Goal: Information Seeking & Learning: Learn about a topic

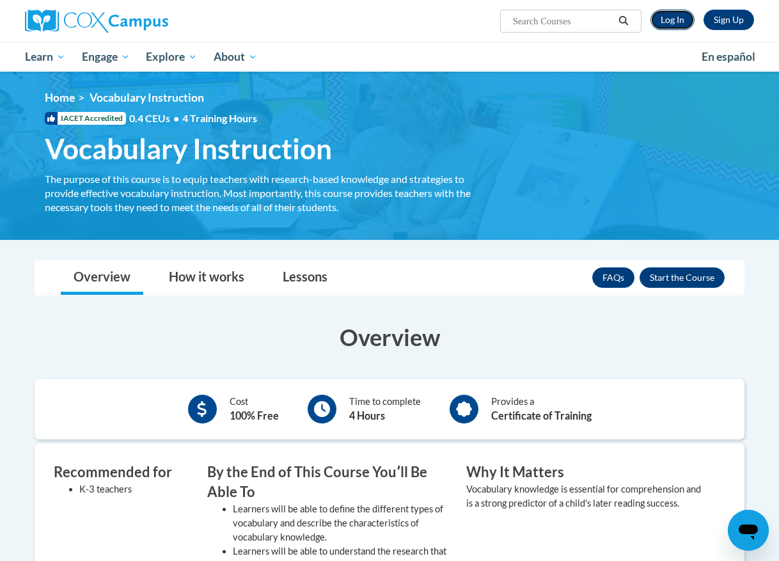
click at [671, 19] on link "Log In" at bounding box center [672, 20] width 44 height 20
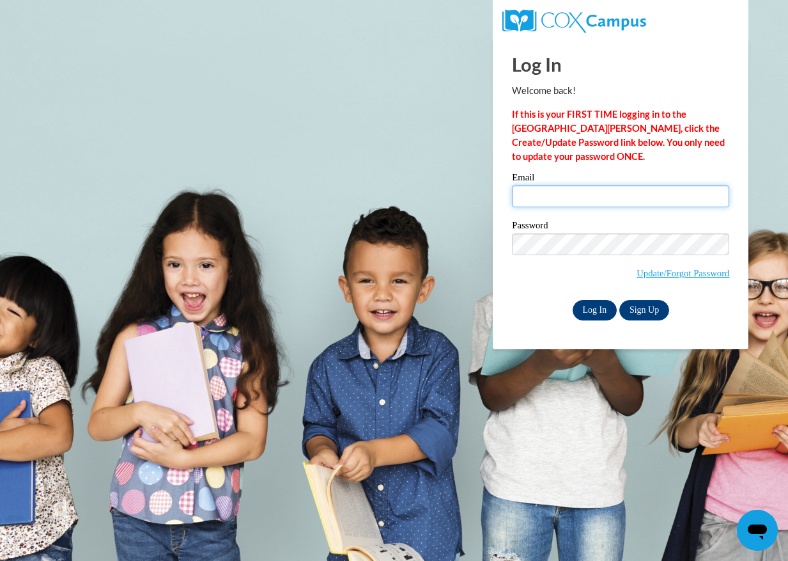
type input "jackilee.cruz@gcssk12.net"
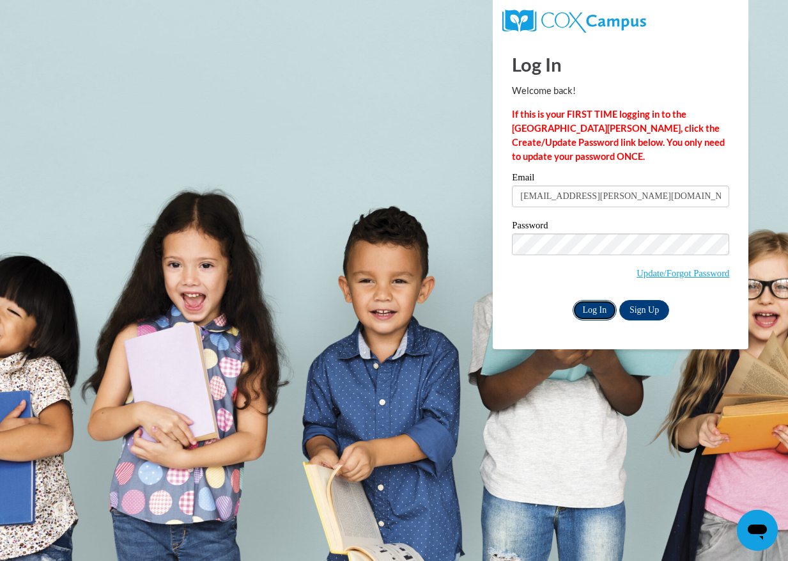
click at [602, 311] on input "Log In" at bounding box center [595, 310] width 45 height 20
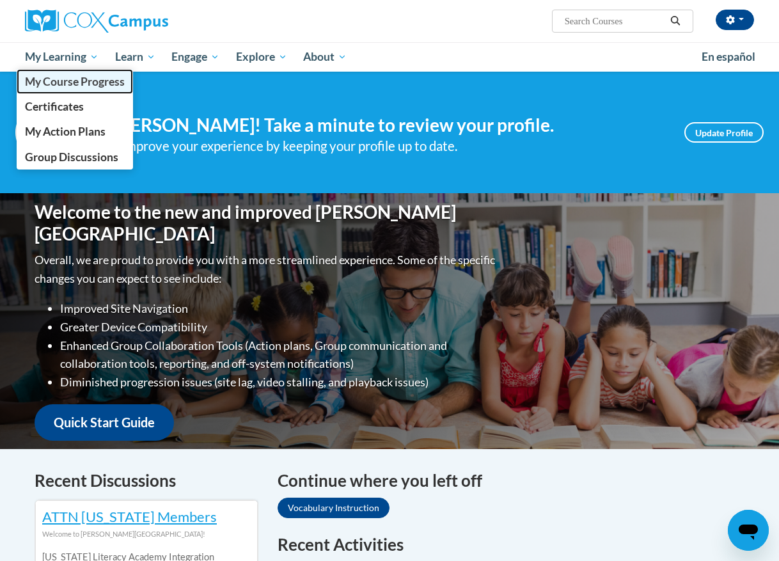
click at [81, 84] on span "My Course Progress" at bounding box center [75, 81] width 100 height 13
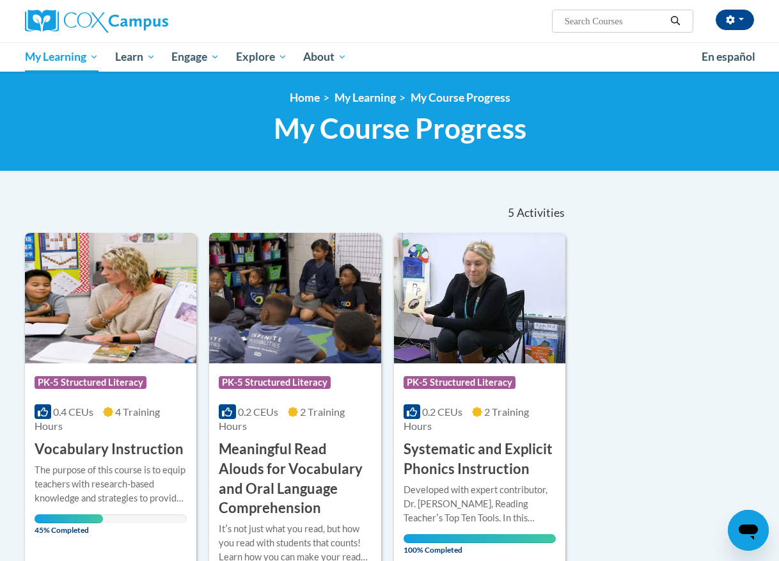
scroll to position [64, 0]
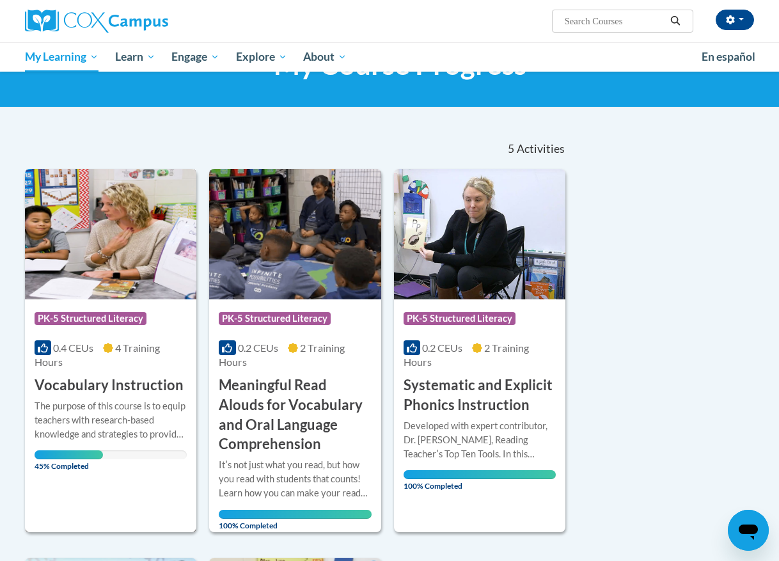
click at [146, 391] on h3 "Vocabulary Instruction" at bounding box center [109, 385] width 149 height 20
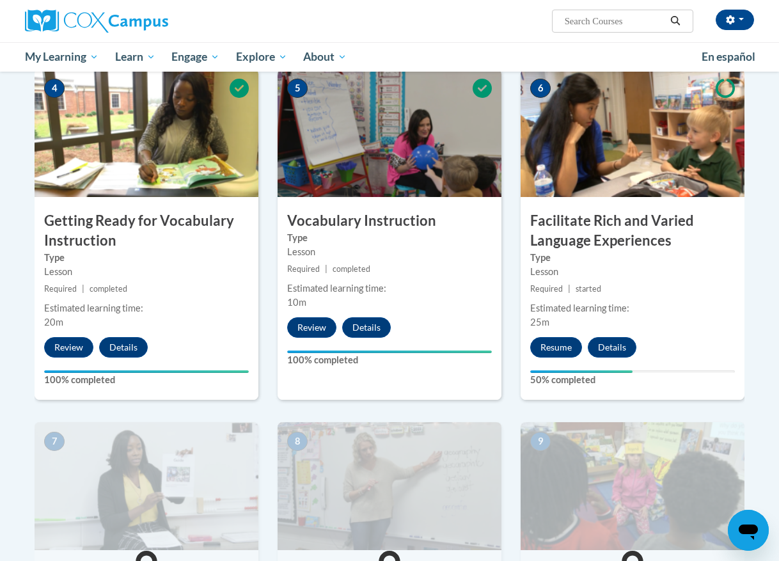
scroll to position [639, 0]
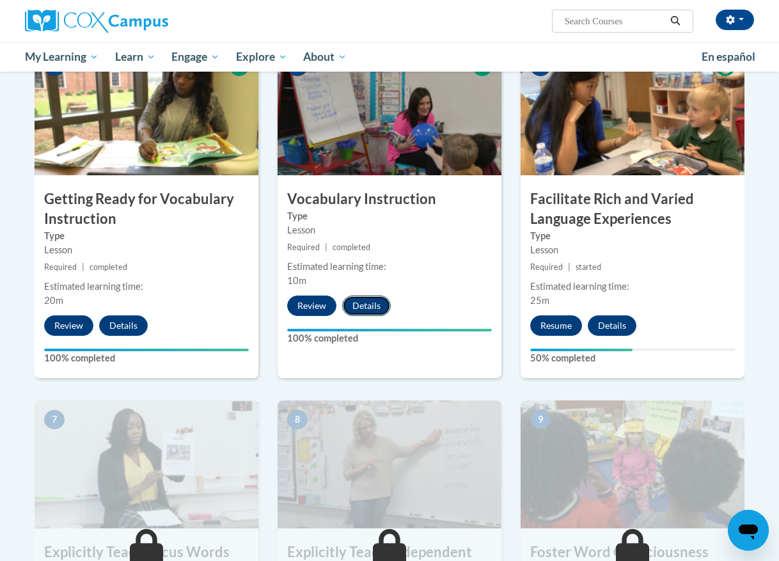
click at [375, 307] on button "Details" at bounding box center [366, 305] width 49 height 20
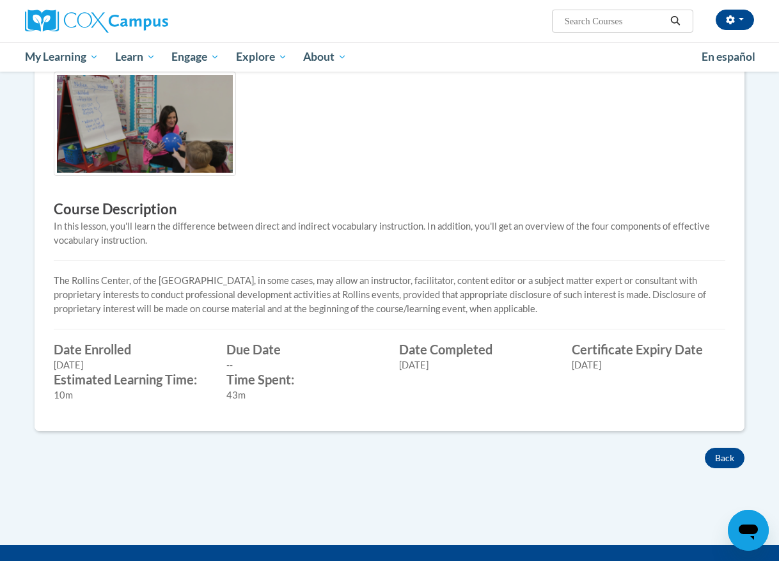
scroll to position [320, 0]
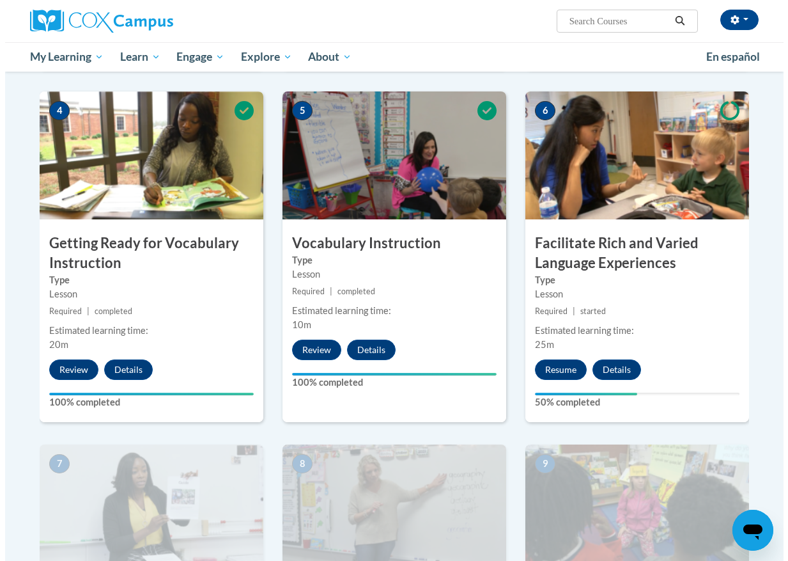
scroll to position [660, 0]
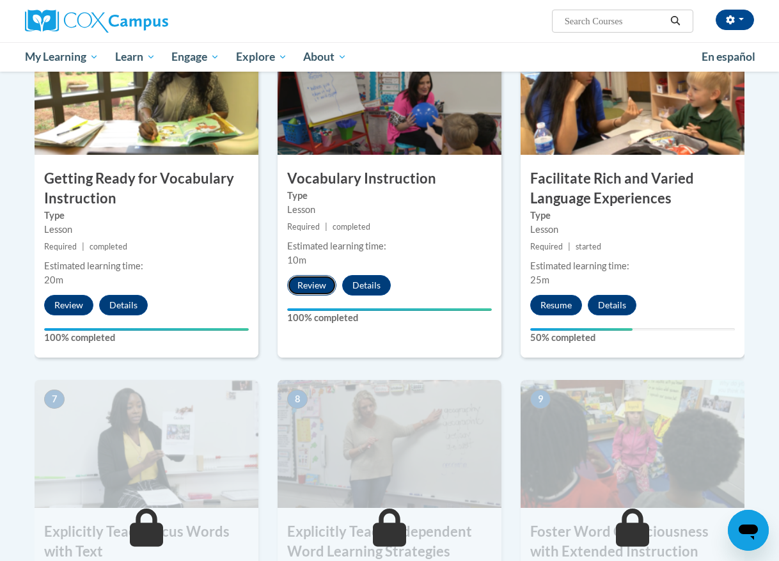
click at [318, 279] on button "Review" at bounding box center [311, 285] width 49 height 20
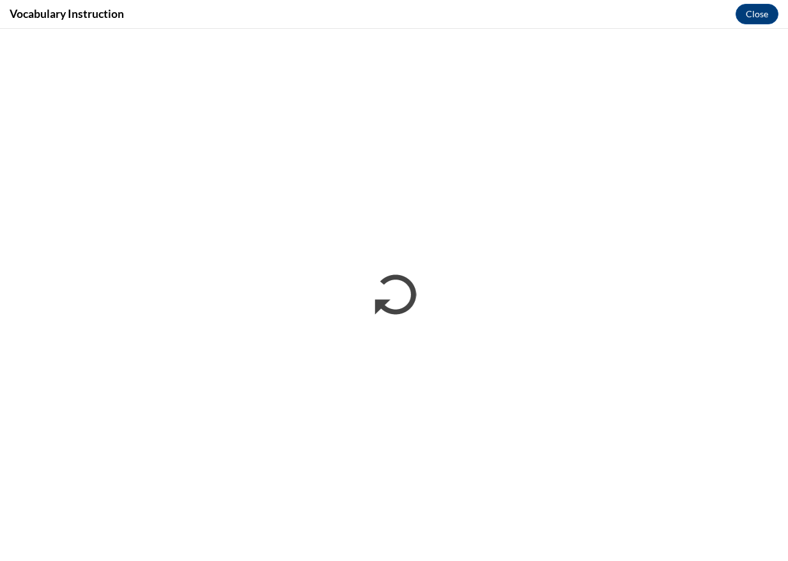
scroll to position [0, 0]
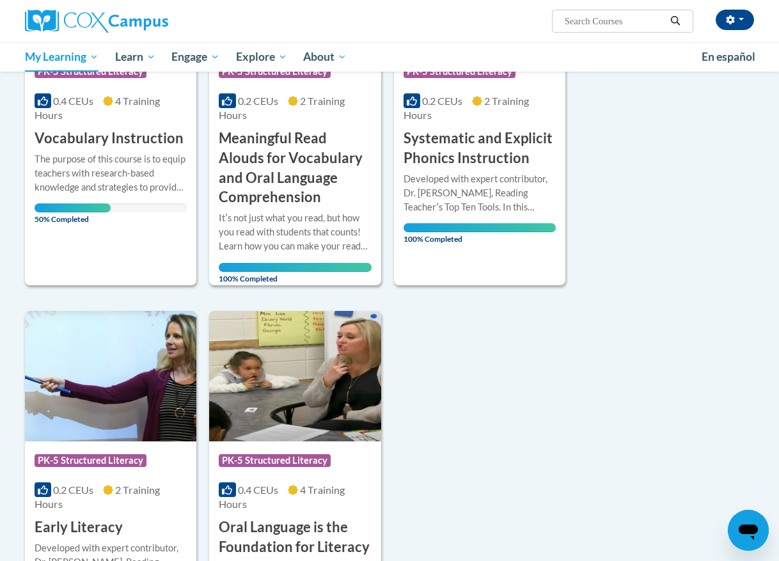
scroll to position [256, 0]
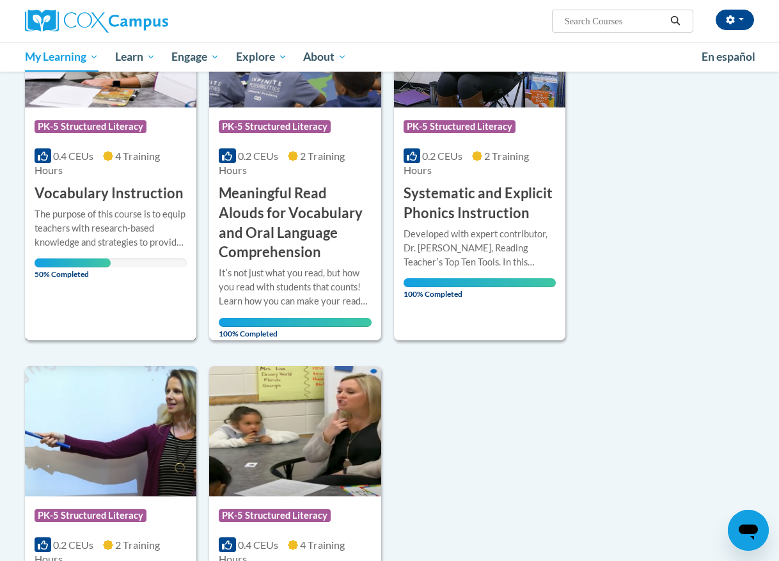
click at [137, 225] on div "The purpose of this course is to equip teachers with research-based knowledge a…" at bounding box center [111, 228] width 152 height 42
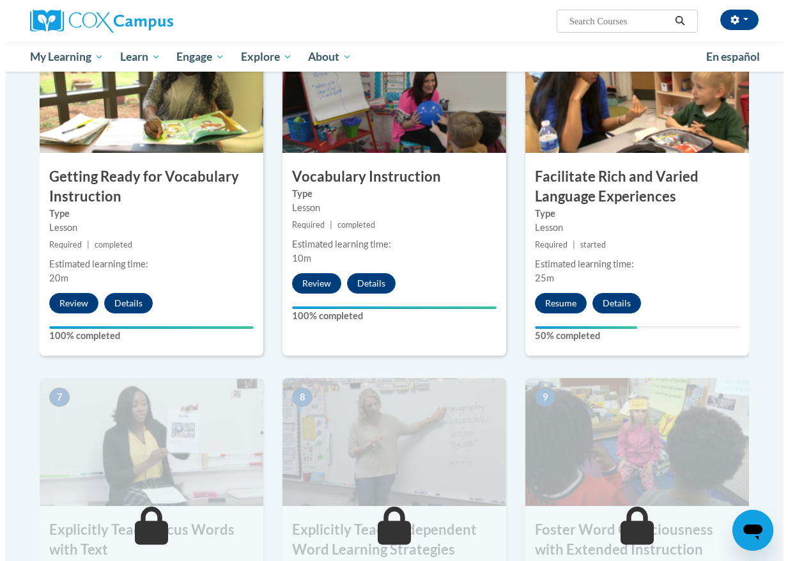
scroll to position [639, 0]
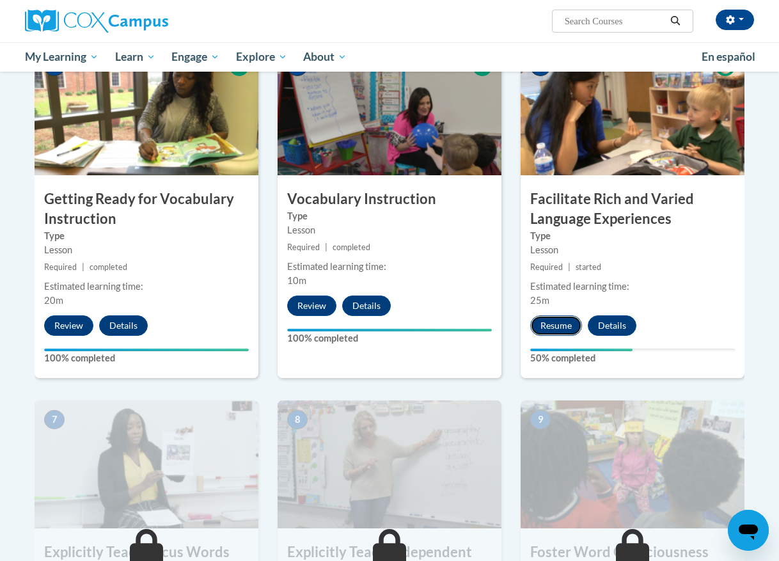
click at [568, 328] on button "Resume" at bounding box center [556, 325] width 52 height 20
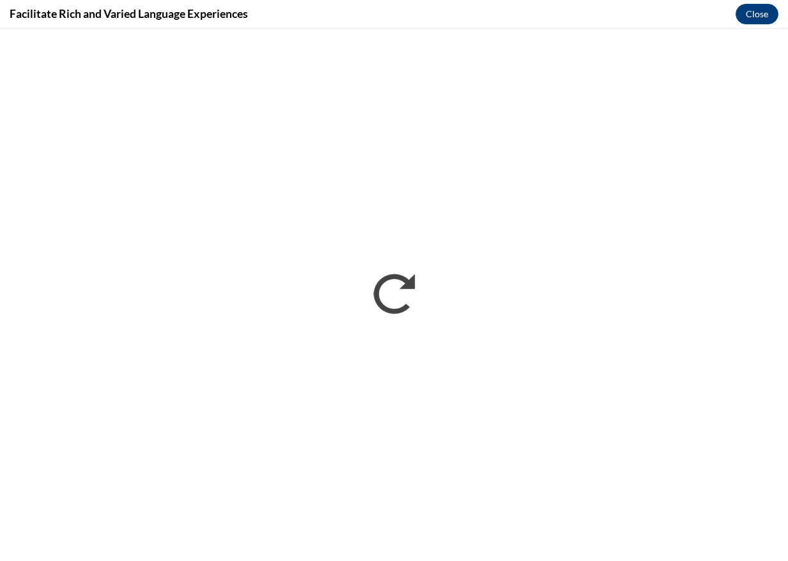
scroll to position [0, 0]
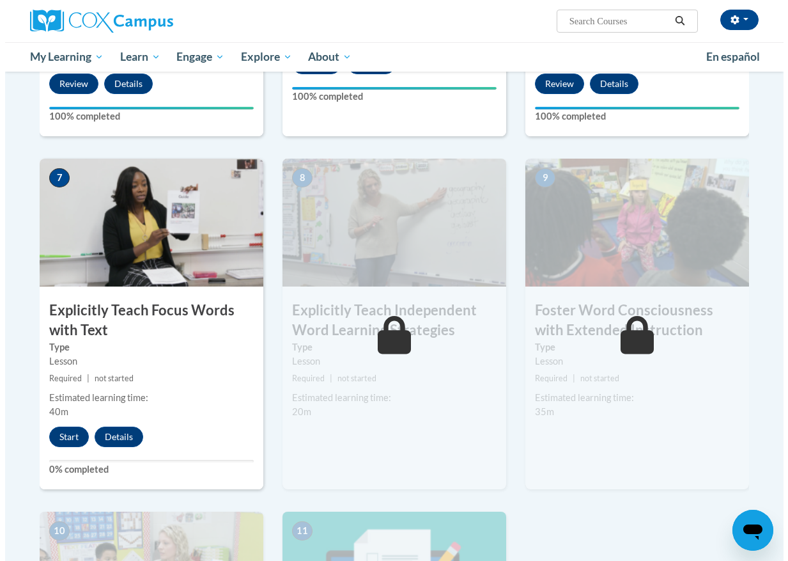
scroll to position [895, 0]
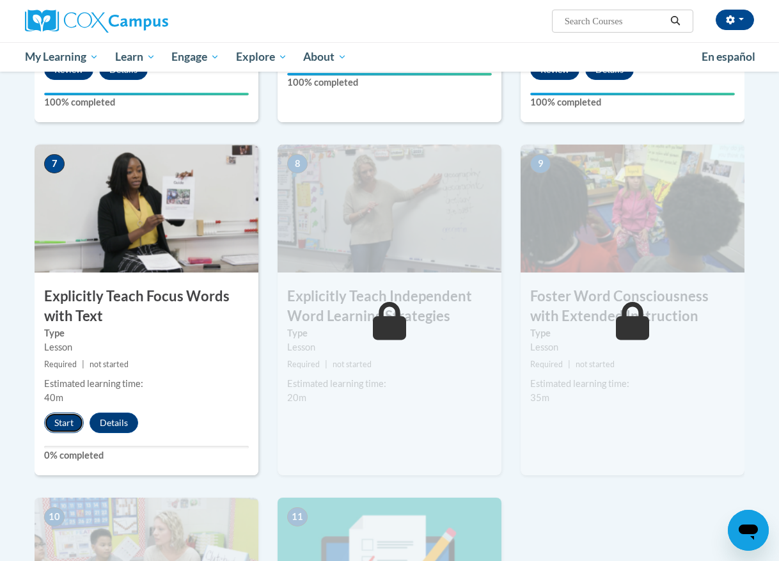
click at [66, 426] on button "Start" at bounding box center [64, 422] width 40 height 20
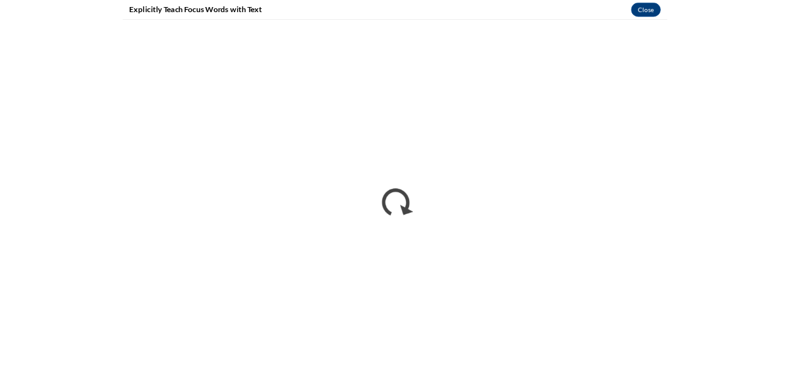
scroll to position [0, 0]
